Goal: Task Accomplishment & Management: Use online tool/utility

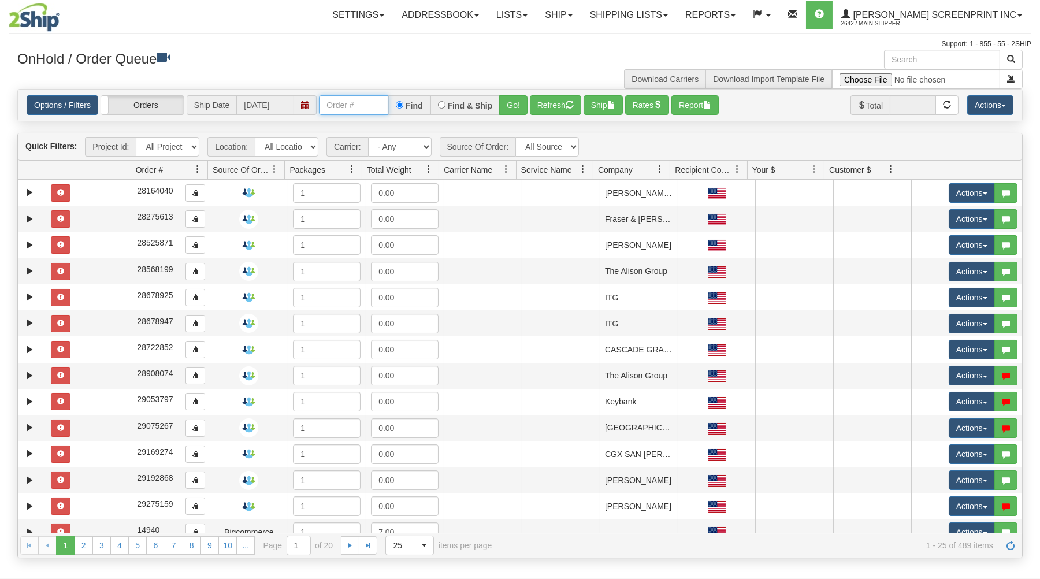
drag, startPoint x: 353, startPoint y: 105, endPoint x: 356, endPoint y: 98, distance: 7.5
click at [353, 98] on input "text" at bounding box center [353, 105] width 69 height 20
type input "3"
click at [351, 110] on input "text" at bounding box center [353, 105] width 69 height 20
type input "31575919"
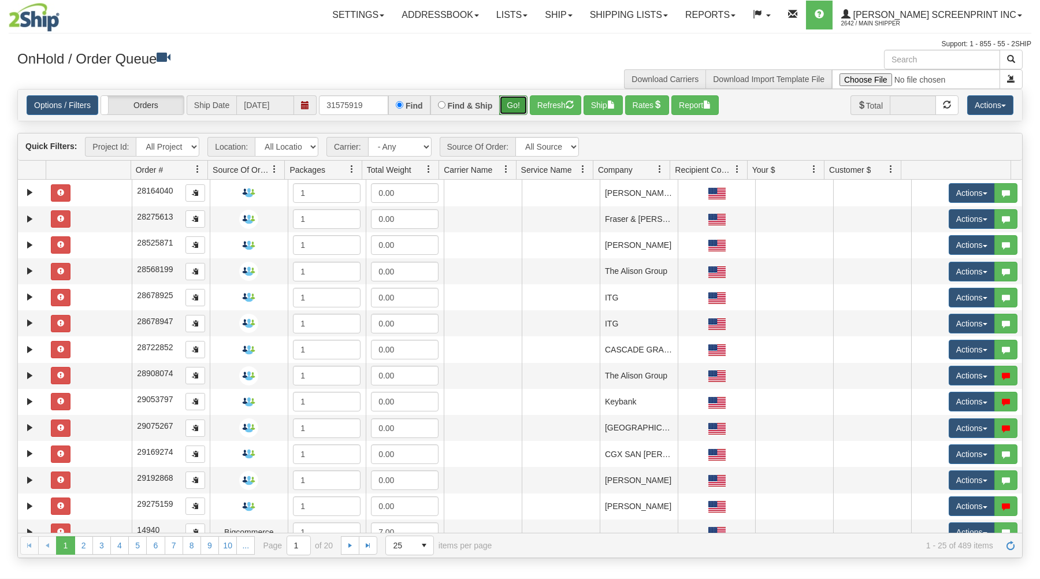
click at [524, 101] on button "Go!" at bounding box center [513, 105] width 28 height 20
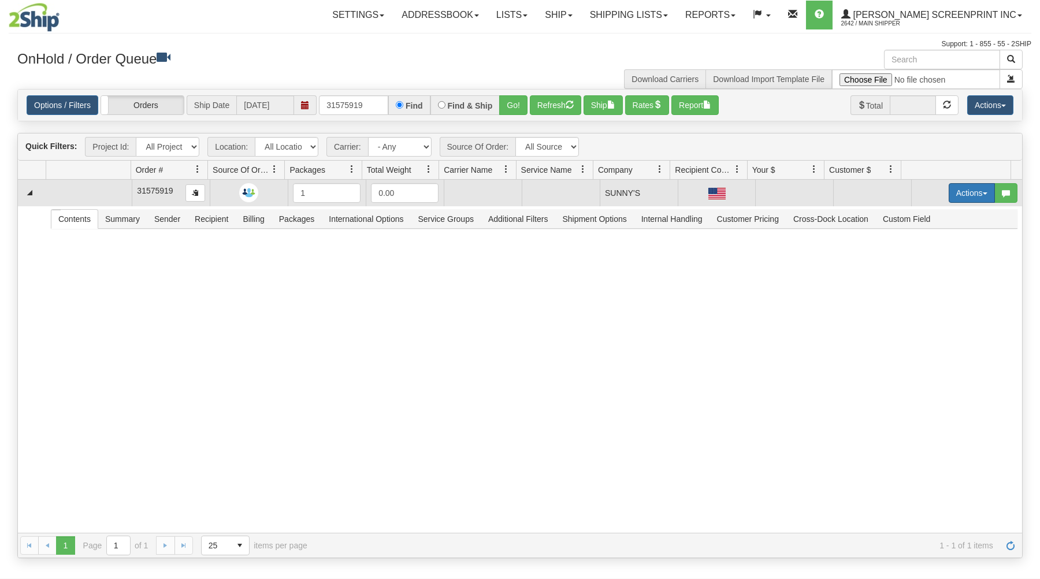
click at [961, 192] on button "Actions" at bounding box center [972, 193] width 46 height 20
click at [940, 212] on link "Open" at bounding box center [948, 215] width 92 height 15
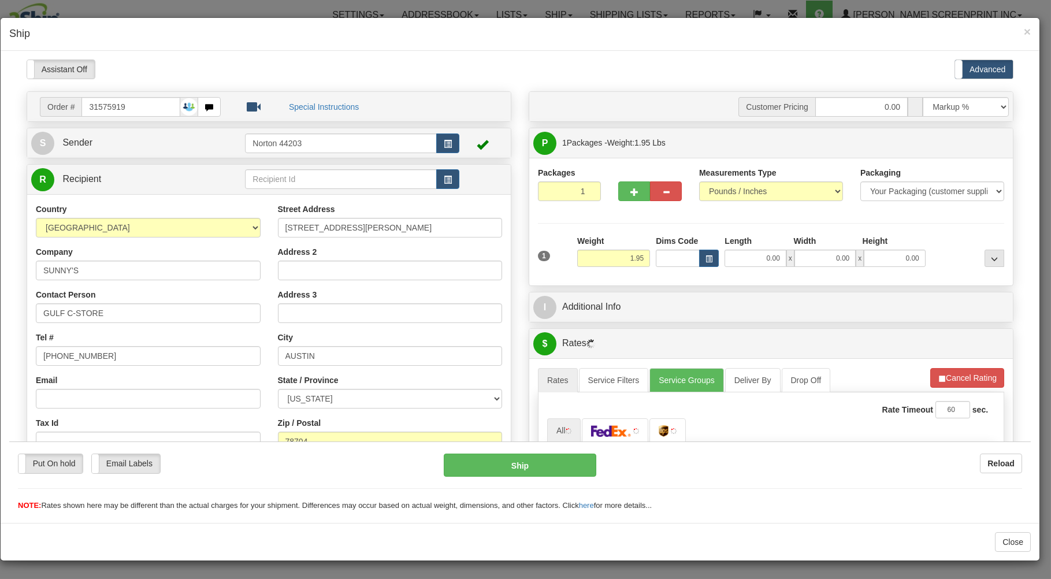
type input "1.25"
click at [751, 260] on input "0.00" at bounding box center [755, 257] width 61 height 17
type input "25.00"
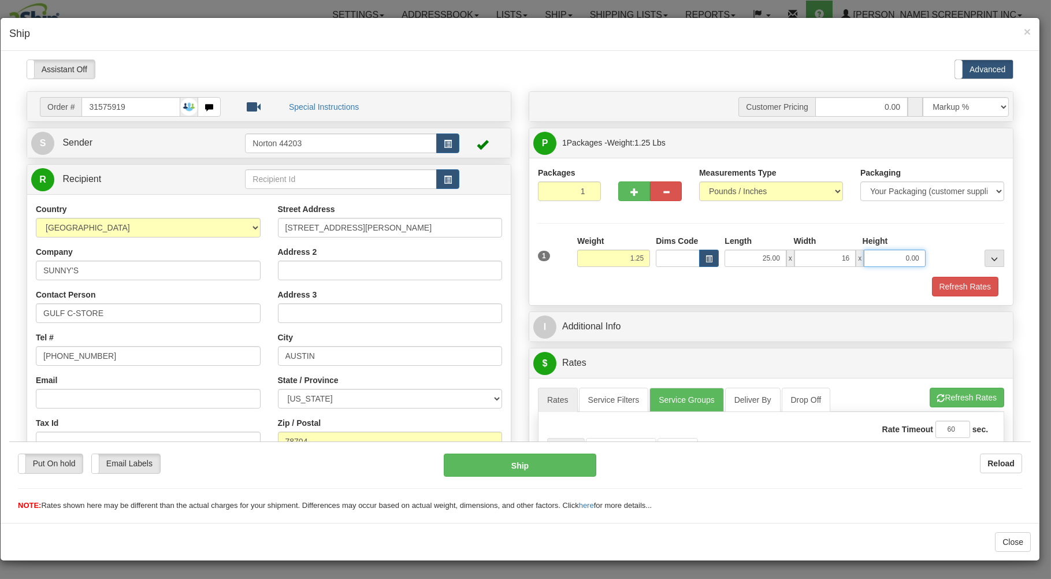
type input "16.00"
type input "1.00"
click at [732, 282] on div "Refresh Rates" at bounding box center [771, 286] width 472 height 20
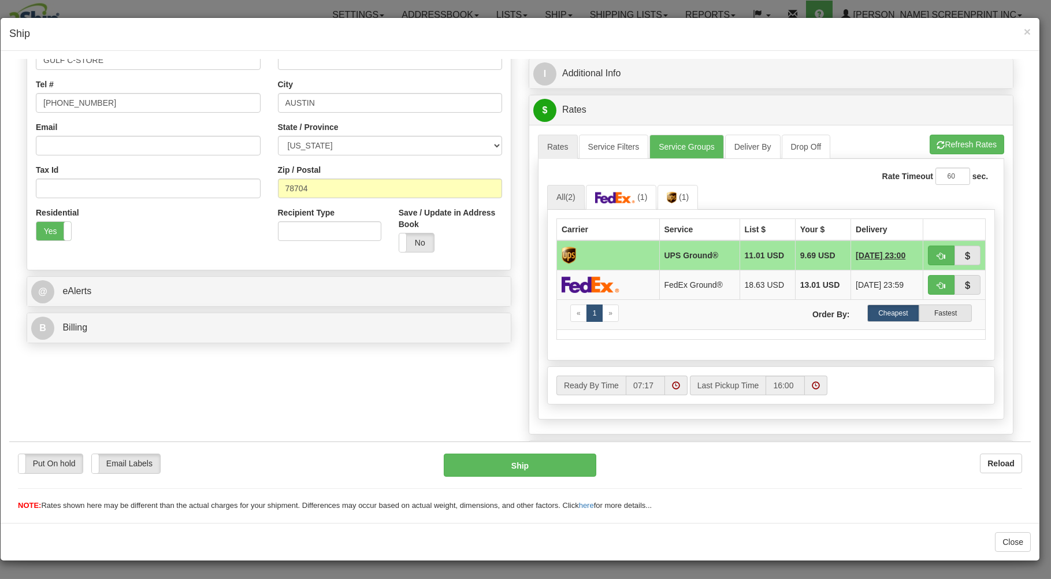
scroll to position [310, 0]
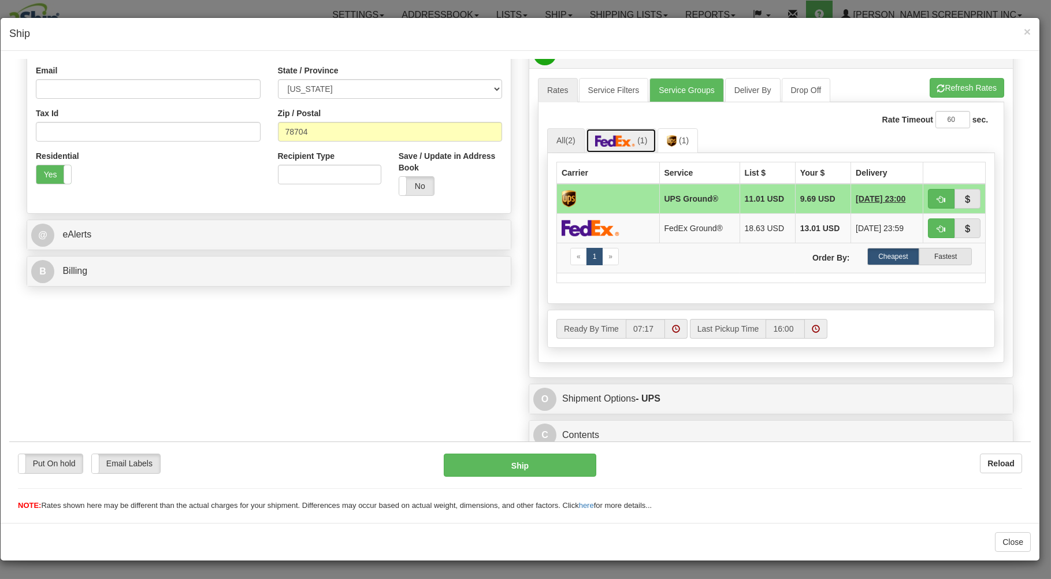
drag, startPoint x: 626, startPoint y: 145, endPoint x: 790, endPoint y: 142, distance: 163.6
click at [627, 145] on img at bounding box center [615, 141] width 40 height 12
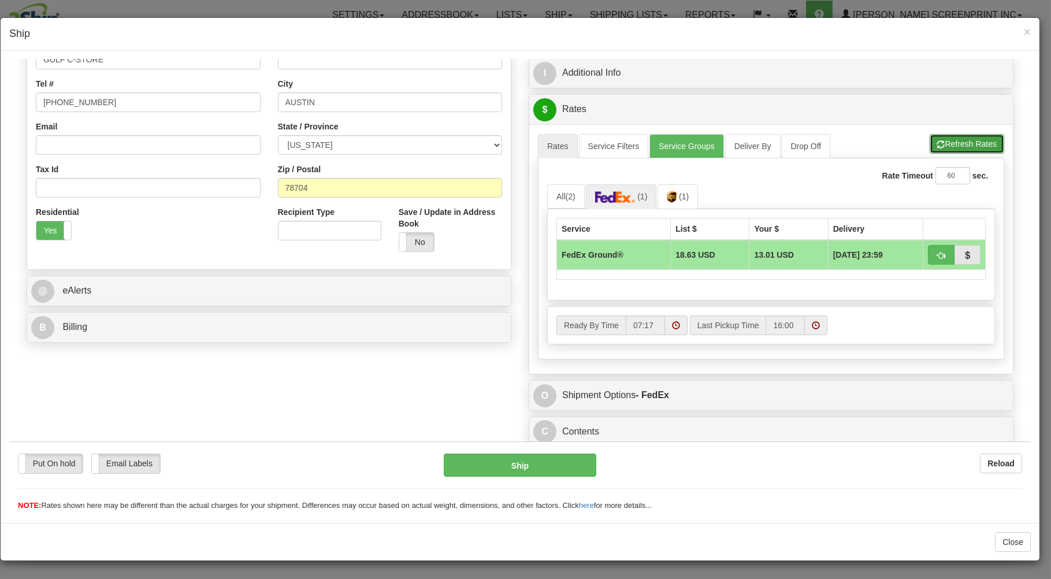
click at [966, 136] on button "Refresh Rates" at bounding box center [967, 144] width 75 height 20
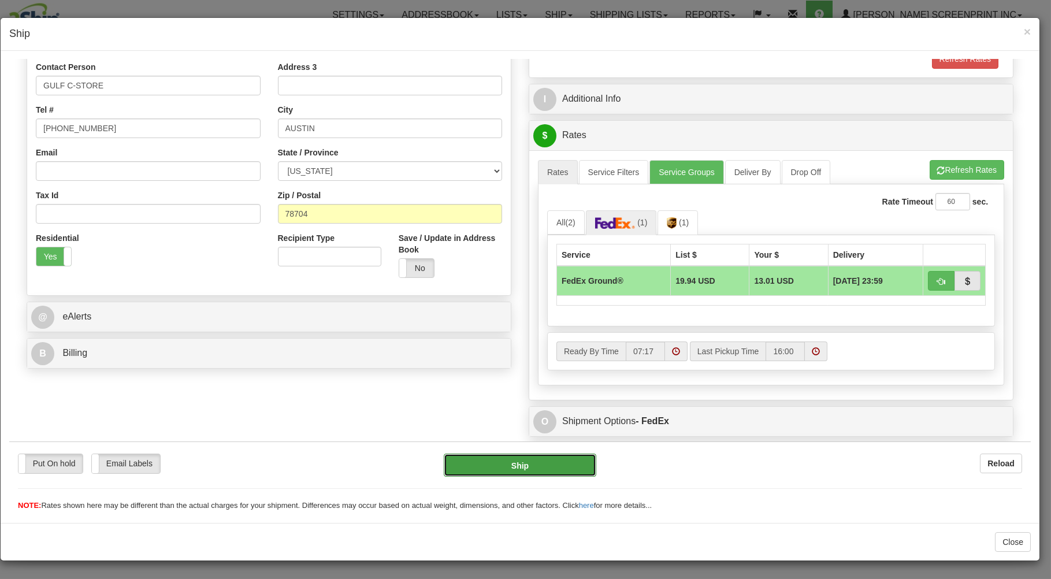
click at [551, 458] on button "Ship" at bounding box center [520, 464] width 153 height 23
type input "92"
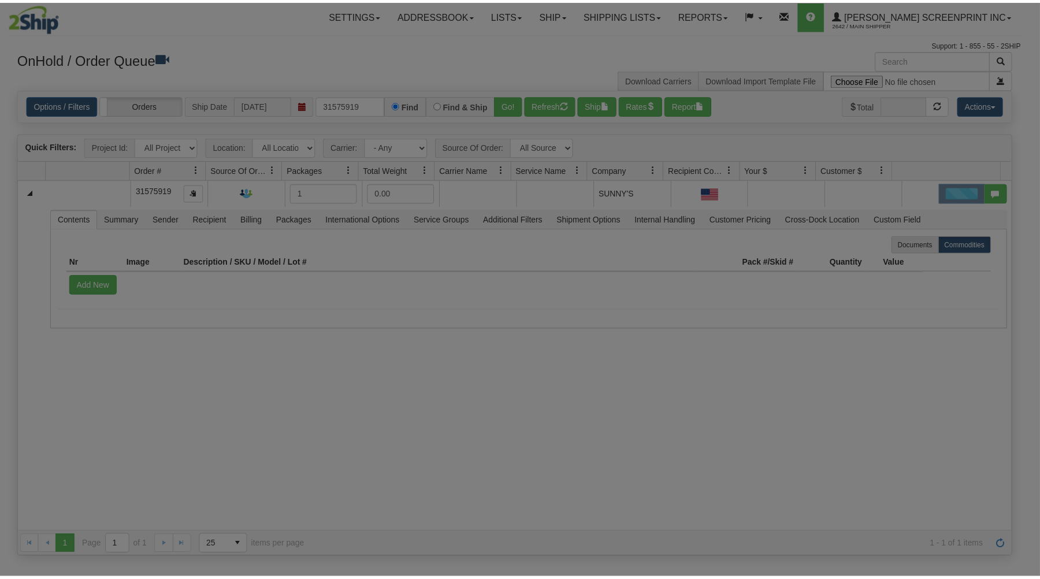
scroll to position [0, 0]
